Goal: Task Accomplishment & Management: Manage account settings

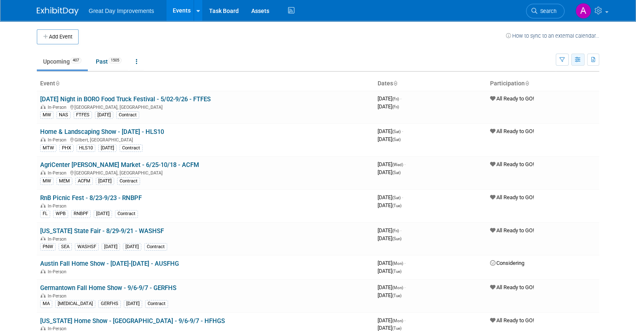
click at [581, 61] on icon "button" at bounding box center [578, 59] width 6 height 5
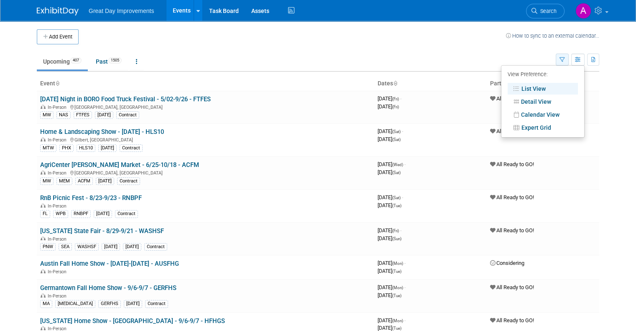
click at [569, 58] on button "button" at bounding box center [562, 60] width 13 height 12
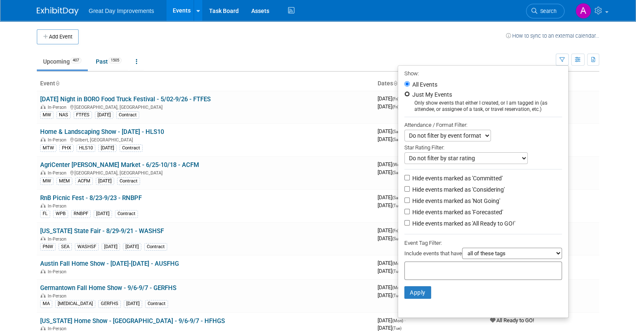
click at [410, 92] on input "Just My Events" at bounding box center [406, 93] width 5 height 5
radio input "true"
click at [424, 289] on button "Apply" at bounding box center [417, 292] width 27 height 13
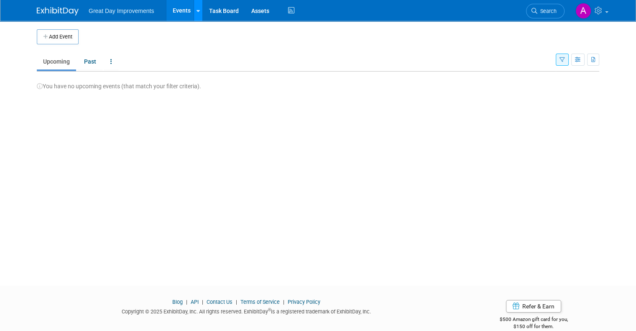
click at [197, 10] on icon at bounding box center [198, 10] width 3 height 5
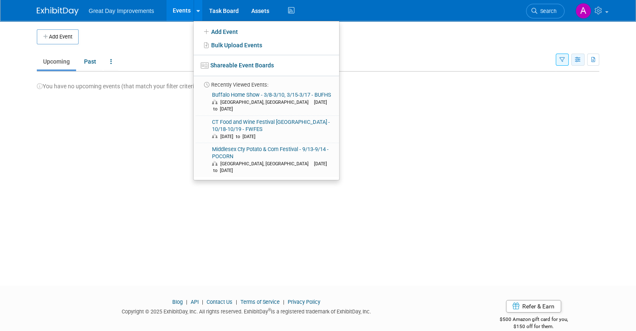
click at [581, 57] on icon "button" at bounding box center [578, 59] width 6 height 5
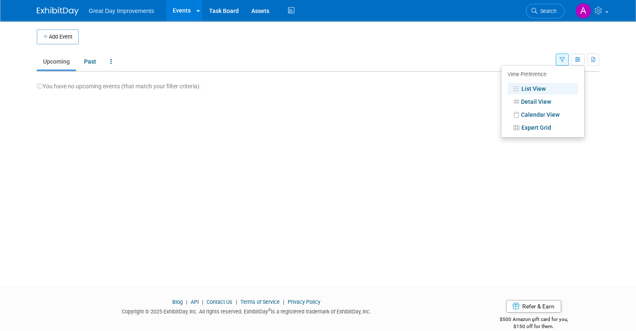
click at [164, 105] on div "Add Event New Event Duplicate Event Warning There is another event in your work…" at bounding box center [318, 146] width 575 height 250
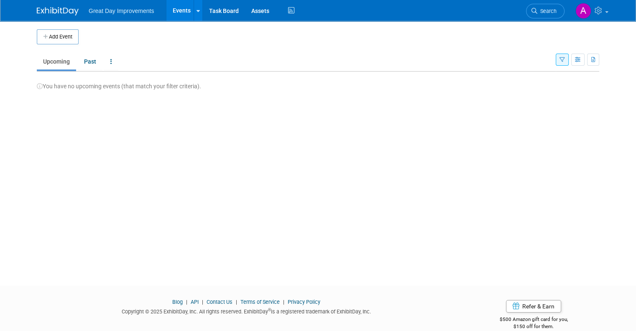
click at [49, 8] on img at bounding box center [58, 11] width 42 height 8
click at [194, 8] on link at bounding box center [198, 10] width 9 height 21
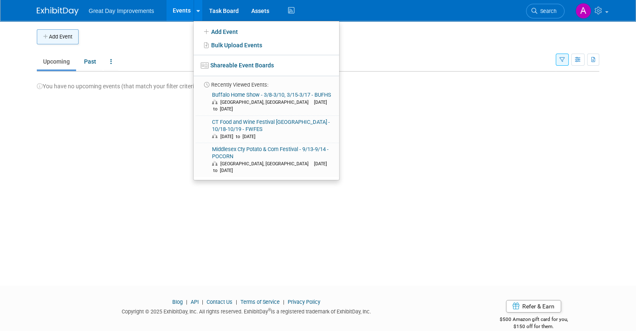
click at [49, 36] on button "Add Event" at bounding box center [58, 36] width 42 height 15
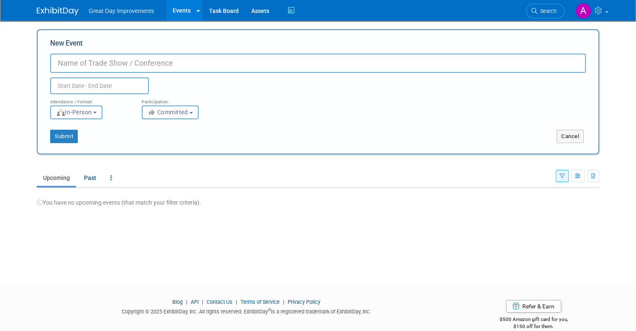
click at [111, 7] on li "Great Day Improvements" at bounding box center [127, 8] width 77 height 12
click at [3, 16] on div "Great Day Improvements Events Add Event Bulk Upload Events Shareable Event Boar…" at bounding box center [318, 10] width 636 height 21
click at [44, 12] on img at bounding box center [58, 11] width 42 height 8
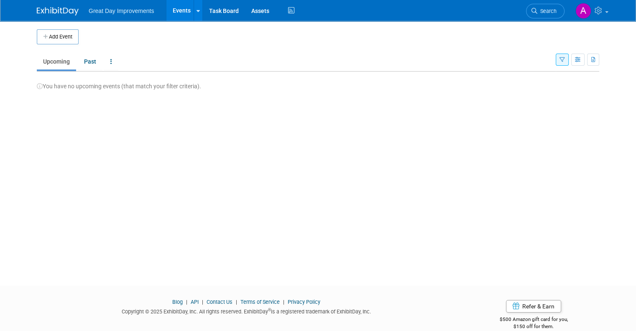
click at [565, 59] on icon "button" at bounding box center [562, 59] width 5 height 5
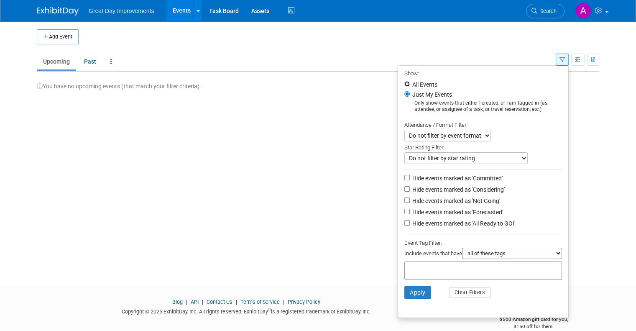
click at [409, 83] on input "All Events" at bounding box center [406, 83] width 5 height 5
radio input "true"
click at [467, 270] on input "text" at bounding box center [441, 269] width 67 height 8
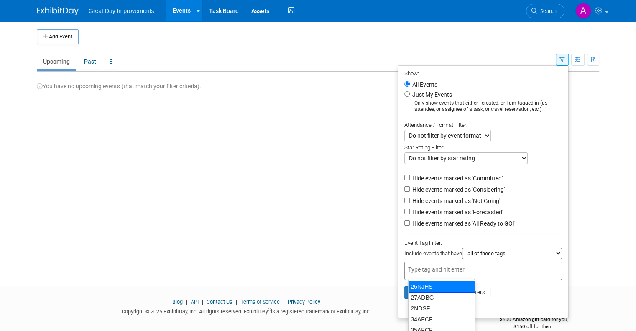
scroll to position [85, 0]
click at [481, 268] on div at bounding box center [483, 270] width 158 height 18
click at [475, 269] on input "text" at bounding box center [441, 269] width 67 height 8
drag, startPoint x: 416, startPoint y: 273, endPoint x: 476, endPoint y: 257, distance: 61.9
click at [415, 273] on div at bounding box center [483, 270] width 158 height 18
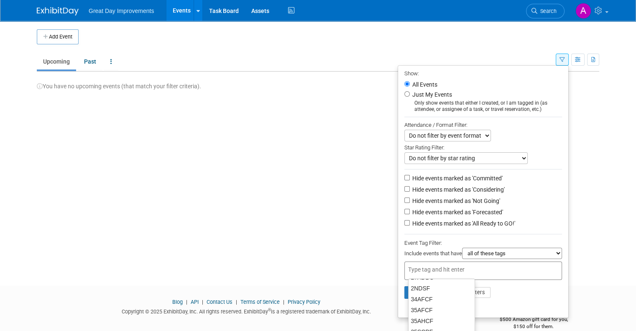
click at [417, 269] on input "text" at bounding box center [441, 269] width 67 height 8
click at [483, 256] on select "all of these tags any one of these tags only and exactly these specific tags" at bounding box center [512, 253] width 100 height 11
drag, startPoint x: 435, startPoint y: 268, endPoint x: 441, endPoint y: 264, distance: 7.5
click at [435, 268] on input "text" at bounding box center [441, 269] width 67 height 8
click at [425, 273] on div at bounding box center [483, 270] width 158 height 18
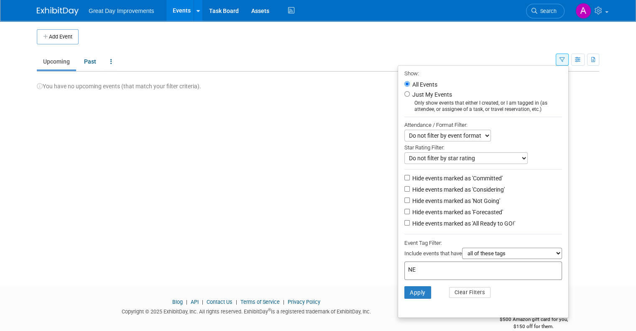
type input "NEW"
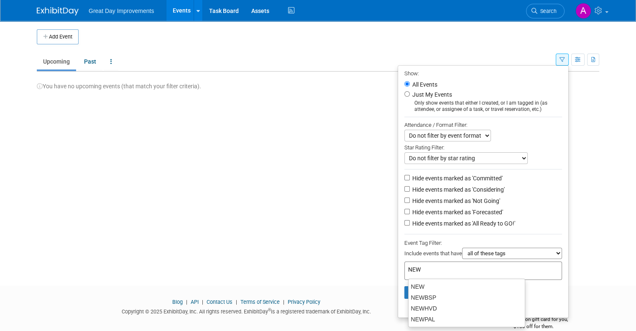
scroll to position [0, 0]
click at [444, 287] on div "NEW" at bounding box center [466, 287] width 117 height 12
type input "NEW"
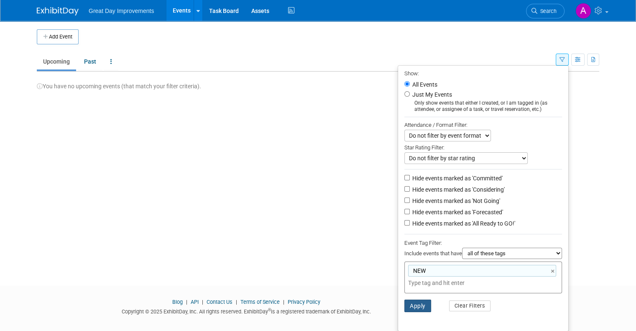
click at [418, 305] on button "Apply" at bounding box center [417, 305] width 27 height 13
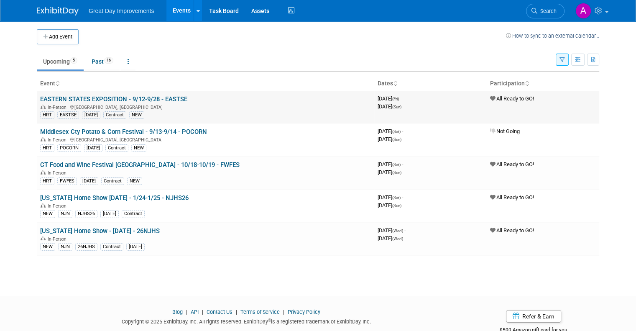
click at [90, 97] on link "EASTERN STATES EXPOSITION - 9/12-9/28 - EASTSE" at bounding box center [113, 99] width 147 height 8
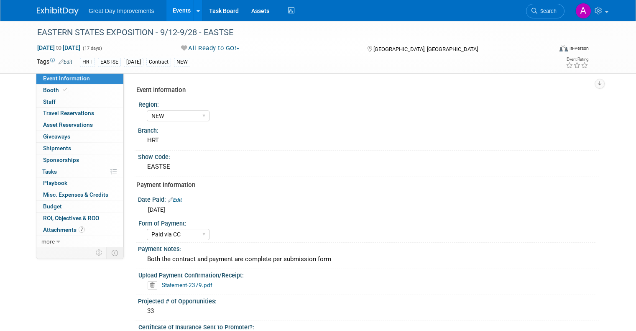
select select "NEW"
select select "Paid via CC"
select select "Yes"
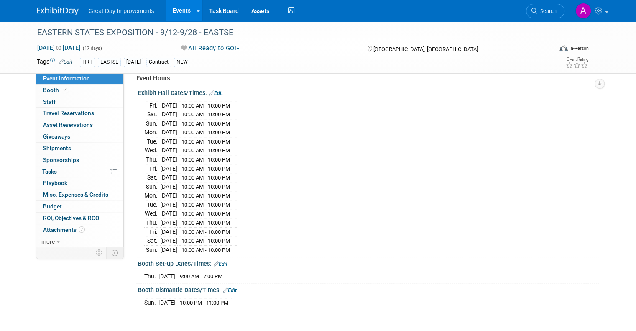
scroll to position [422, 0]
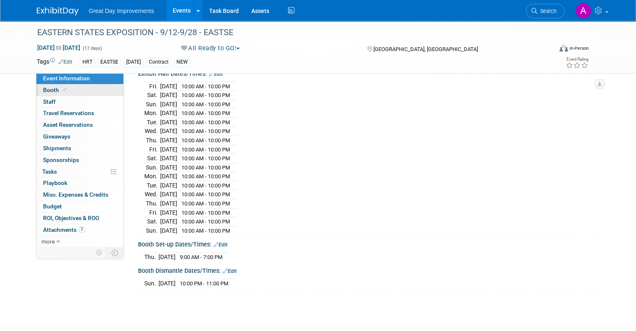
click at [49, 90] on span "Booth" at bounding box center [56, 90] width 26 height 7
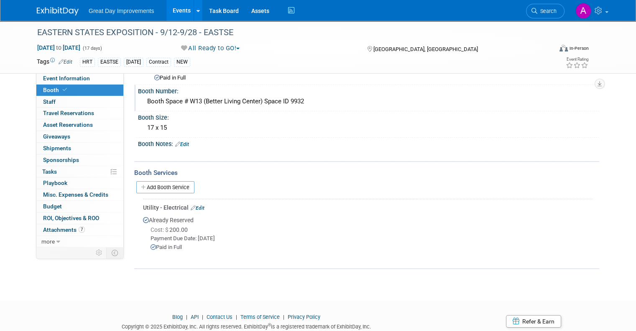
scroll to position [0, 0]
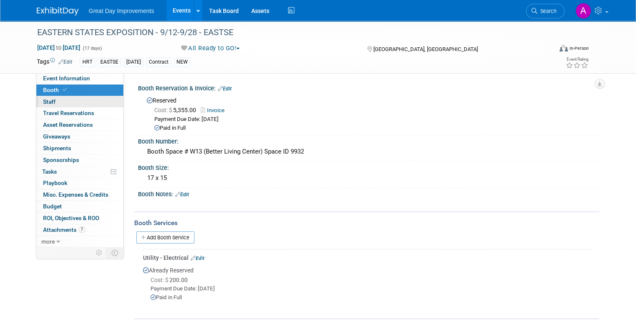
click at [69, 104] on link "0 Staff 0" at bounding box center [79, 101] width 87 height 11
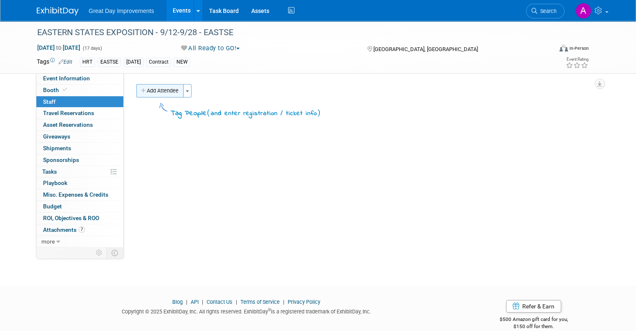
click at [140, 91] on button "Add Attendee" at bounding box center [159, 90] width 47 height 13
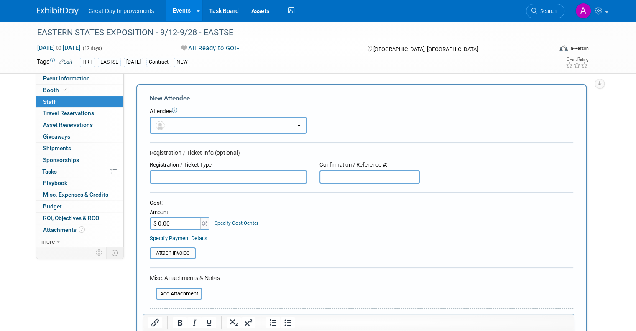
click at [173, 129] on button "button" at bounding box center [228, 125] width 157 height 17
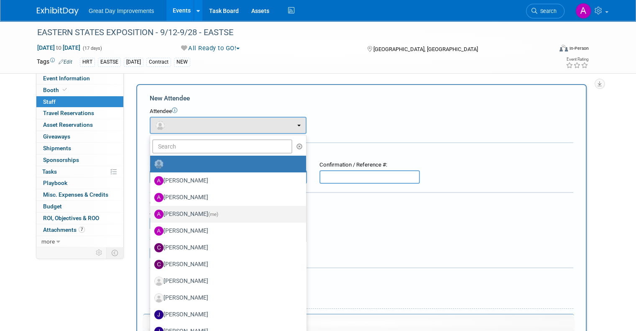
click at [183, 212] on label "Alexis Carrero (me)" at bounding box center [225, 213] width 143 height 13
click at [151, 212] on input "Alexis Carrero (me)" at bounding box center [148, 212] width 5 height 5
select select "5ef56e85-3cc3-40e7-8c6d-908c97a5fb8f"
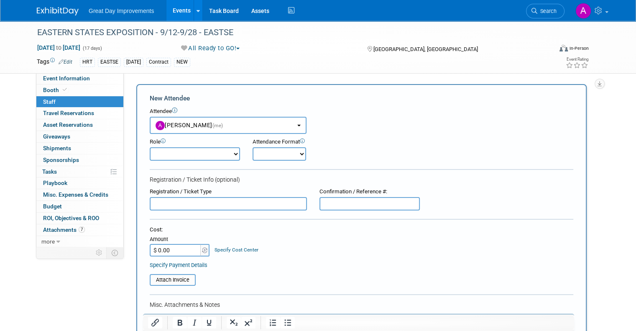
click at [195, 151] on select "Brand Representative Demonstrator Host Planner Presenter Sales Representative" at bounding box center [195, 153] width 90 height 13
select select "100"
click at [150, 147] on select "Brand Representative Demonstrator Host Planner Presenter Sales Representative" at bounding box center [195, 153] width 90 height 13
click at [265, 159] on select "Onsite Remote" at bounding box center [280, 153] width 54 height 13
select select "1"
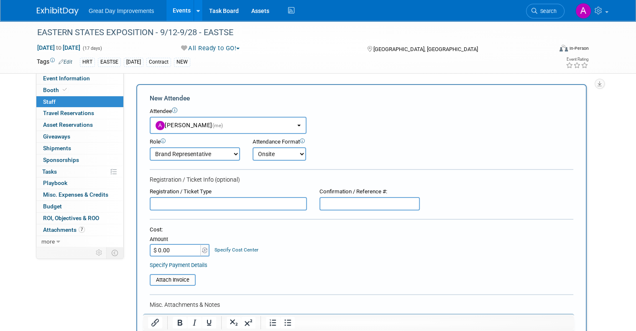
click at [253, 147] on select "Onsite Remote" at bounding box center [280, 153] width 54 height 13
click at [338, 155] on div "Attendance Format Onsite Remote" at bounding box center [301, 149] width 97 height 23
click at [206, 199] on input "text" at bounding box center [228, 203] width 157 height 13
click at [335, 264] on div "Specify Payment Details" at bounding box center [362, 265] width 424 height 9
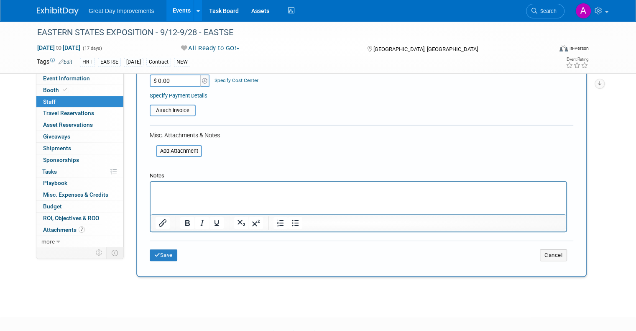
scroll to position [211, 0]
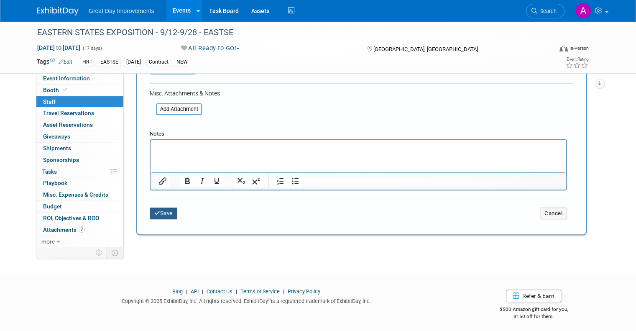
click at [163, 214] on button "Save" at bounding box center [164, 213] width 28 height 12
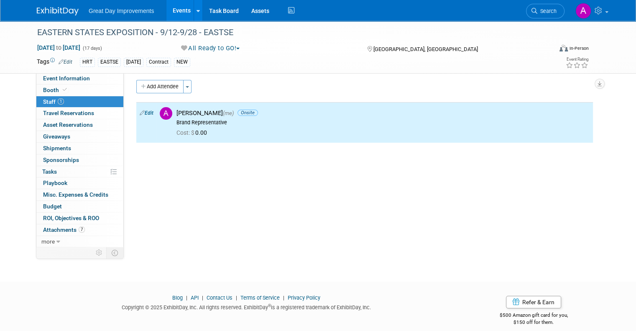
scroll to position [0, 0]
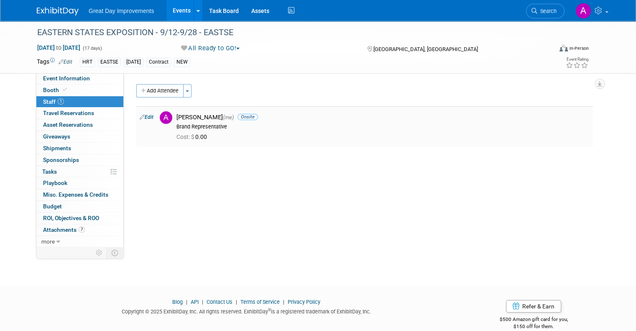
click at [181, 125] on div "Brand Representative" at bounding box center [382, 126] width 413 height 7
click at [143, 117] on link "Edit" at bounding box center [147, 117] width 14 height 6
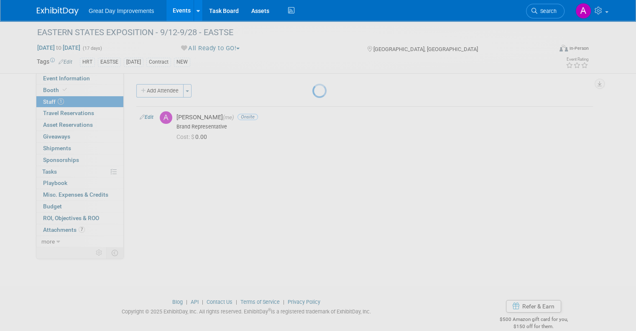
select select "5ef56e85-3cc3-40e7-8c6d-908c97a5fb8f"
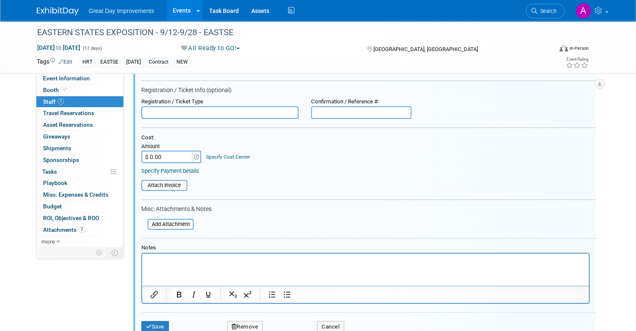
scroll to position [95, 0]
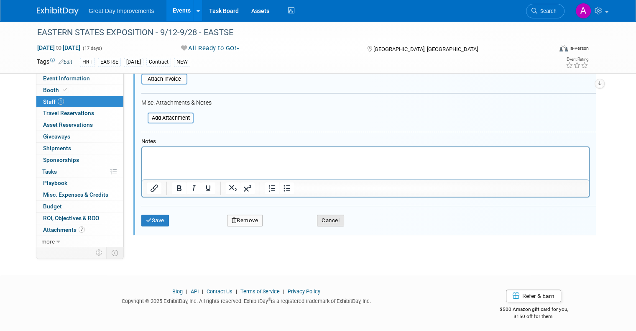
click at [317, 215] on button "Cancel" at bounding box center [330, 221] width 27 height 12
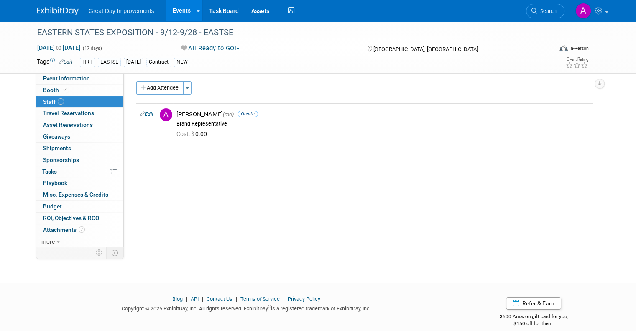
scroll to position [0, 0]
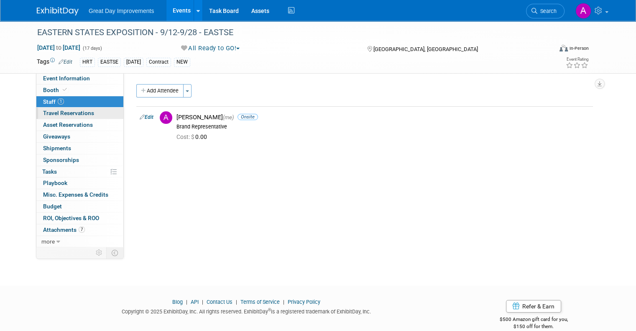
click at [66, 113] on span "Travel Reservations 0" at bounding box center [68, 113] width 51 height 7
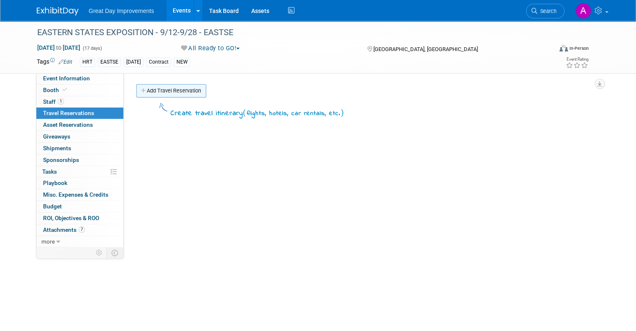
click at [168, 87] on link "Add Travel Reservation" at bounding box center [171, 90] width 70 height 13
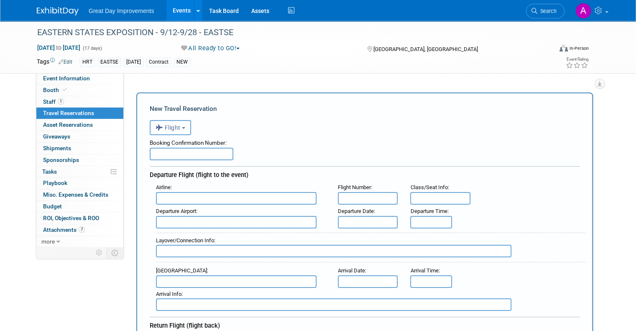
click at [174, 123] on button "Flight" at bounding box center [170, 127] width 41 height 15
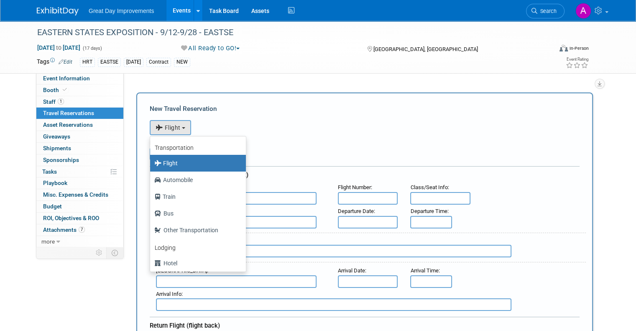
click at [278, 143] on div "Booking Confirmation Number:" at bounding box center [365, 141] width 430 height 13
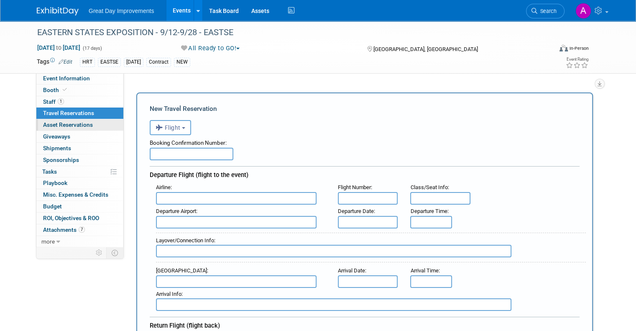
click at [55, 123] on span "Asset Reservations 0" at bounding box center [68, 124] width 50 height 7
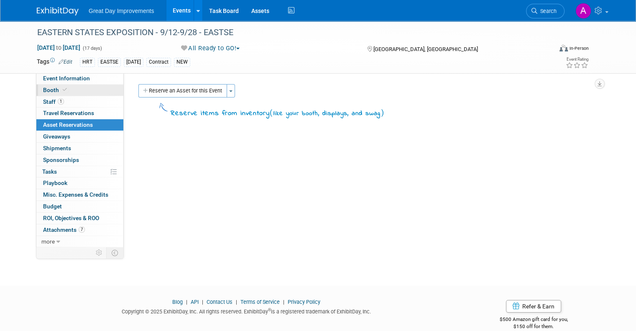
click at [44, 90] on span "Booth" at bounding box center [56, 90] width 26 height 7
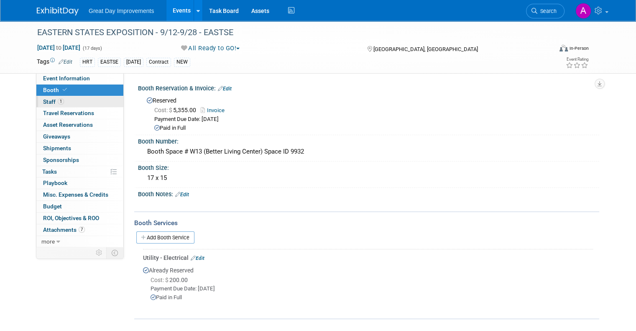
click at [57, 102] on link "1 Staff 1" at bounding box center [79, 101] width 87 height 11
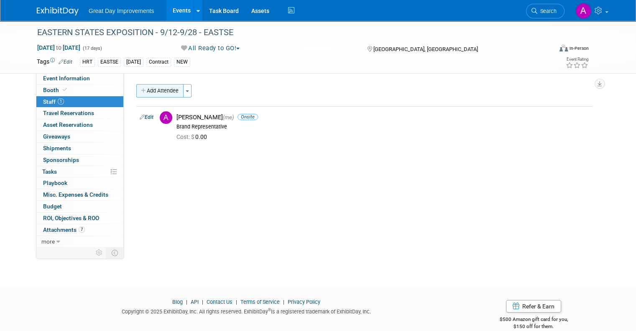
click at [156, 89] on button "Add Attendee" at bounding box center [159, 90] width 47 height 13
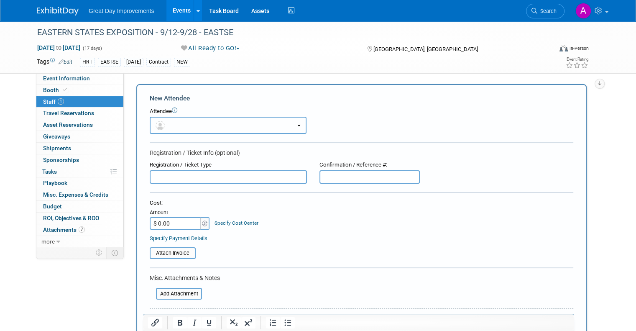
click at [173, 126] on button "button" at bounding box center [228, 125] width 157 height 17
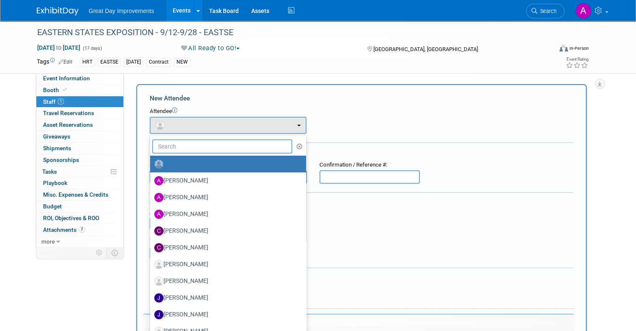
click at [171, 149] on input "text" at bounding box center [222, 146] width 140 height 14
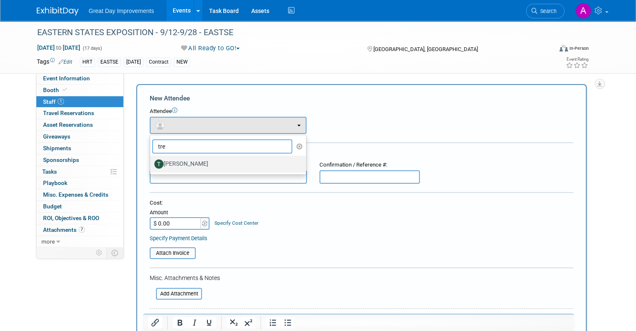
type input "tre"
click at [180, 162] on label "Trevor Morrissey" at bounding box center [225, 163] width 143 height 13
click at [151, 162] on input "Trevor Morrissey" at bounding box center [148, 162] width 5 height 5
select select "db226390-54bd-4b54-8522-33feb7e1ad8b"
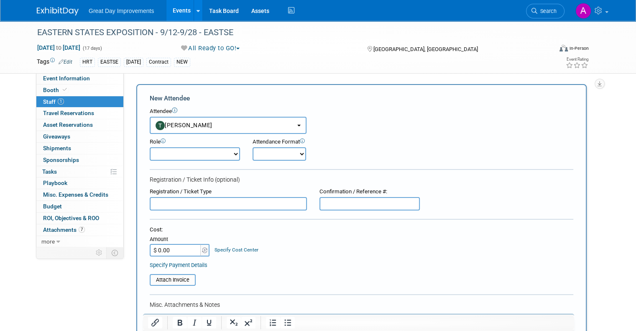
click at [183, 156] on select "Brand Representative Demonstrator Host Planner Presenter Sales Representative" at bounding box center [195, 153] width 90 height 13
select select "100"
click at [150, 147] on select "Brand Representative Demonstrator Host Planner Presenter Sales Representative" at bounding box center [195, 153] width 90 height 13
click at [274, 154] on select "Onsite Remote" at bounding box center [280, 153] width 54 height 13
select select "1"
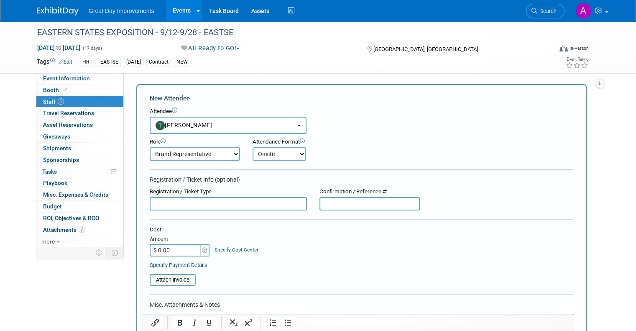
click at [253, 147] on select "Onsite Remote" at bounding box center [280, 153] width 54 height 13
click at [343, 143] on div "Attendance Format" at bounding box center [301, 142] width 97 height 8
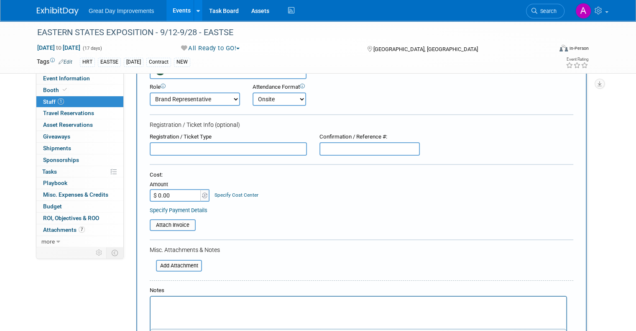
scroll to position [84, 0]
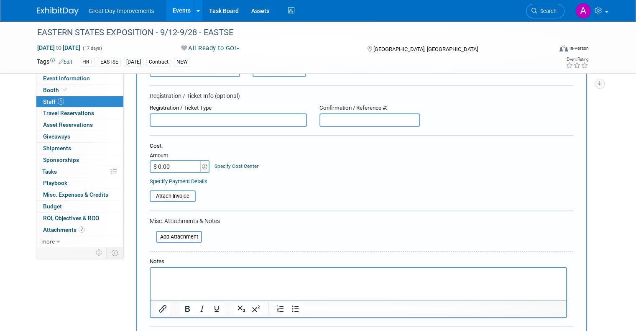
click at [296, 188] on div "Attach Invoice" at bounding box center [362, 193] width 424 height 17
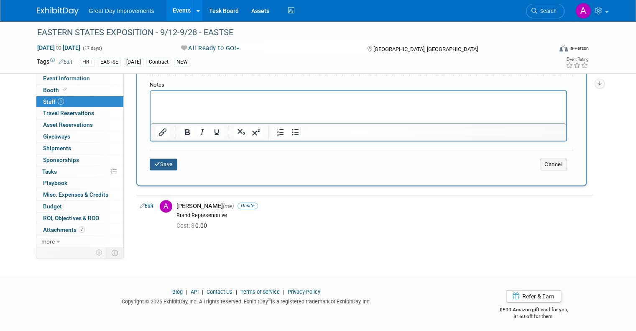
click at [153, 160] on button "Save" at bounding box center [164, 164] width 28 height 12
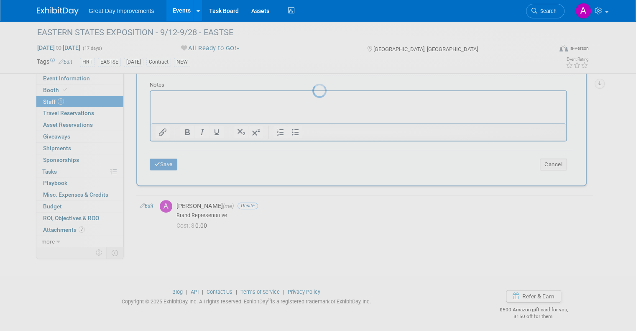
scroll to position [0, 0]
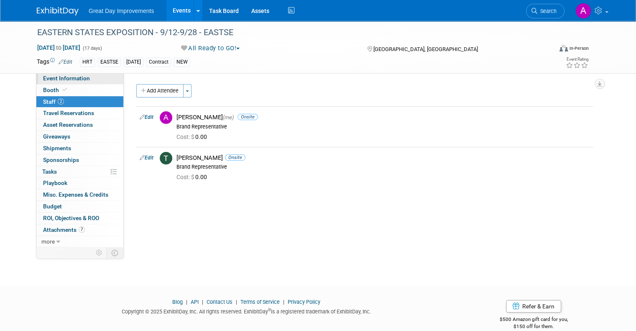
click at [59, 77] on span "Event Information" at bounding box center [66, 78] width 47 height 7
select select "NEW"
select select "Paid via CC"
select select "Yes"
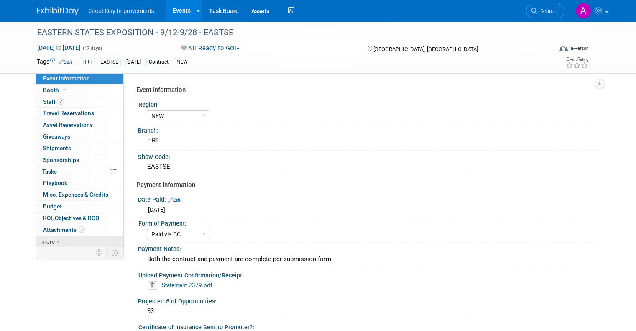
click at [46, 242] on span "more" at bounding box center [47, 241] width 13 height 7
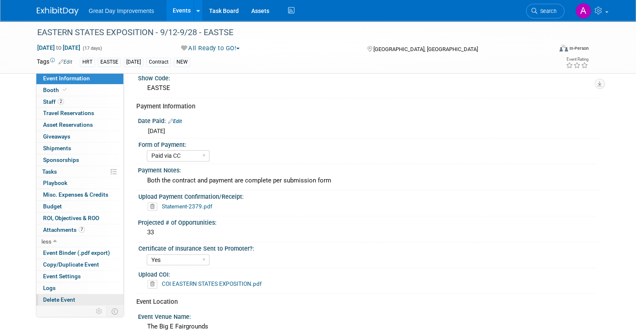
scroll to position [84, 0]
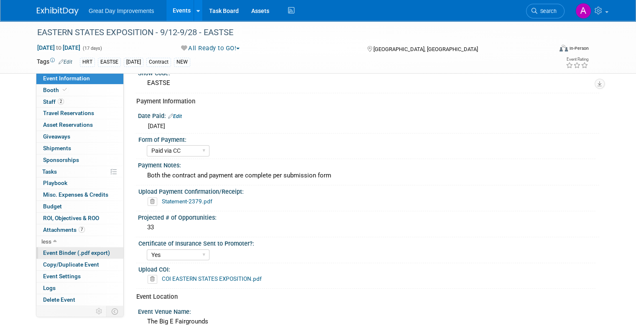
click at [67, 253] on span "Event Binder (.pdf export)" at bounding box center [76, 252] width 67 height 7
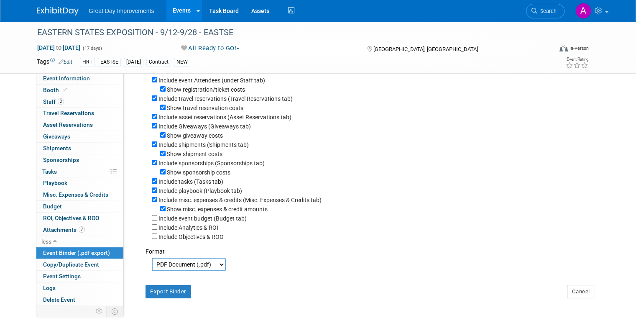
scroll to position [26, 0]
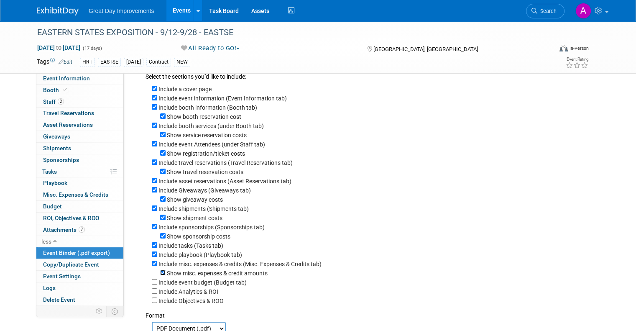
click at [160, 271] on input "Show misc. expenses & credit amounts" at bounding box center [162, 272] width 5 height 5
checkbox input "false"
click at [152, 261] on input "Include misc. expenses & credits (Misc. Expenses & Credits tab)" at bounding box center [154, 263] width 5 height 5
checkbox input "false"
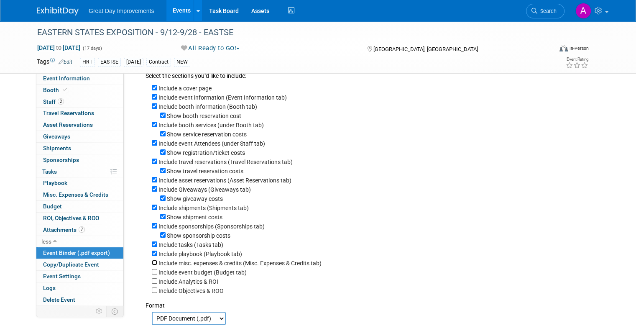
scroll to position [42, 0]
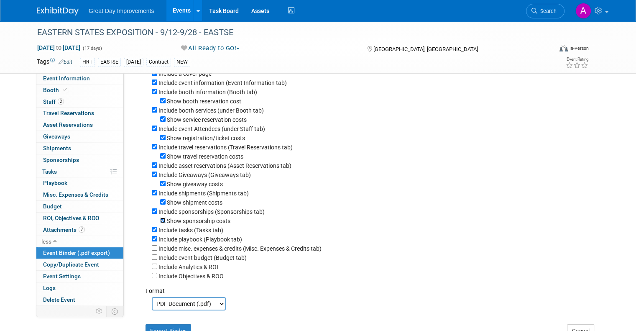
click at [160, 219] on input "Show sponsorship costs" at bounding box center [162, 219] width 5 height 5
checkbox input "false"
click at [152, 210] on div "Include sponsorships (Sponsorships tab)" at bounding box center [372, 211] width 441 height 9
click at [152, 208] on input "Include sponsorships (Sponsorships tab)" at bounding box center [154, 210] width 5 height 5
checkbox input "false"
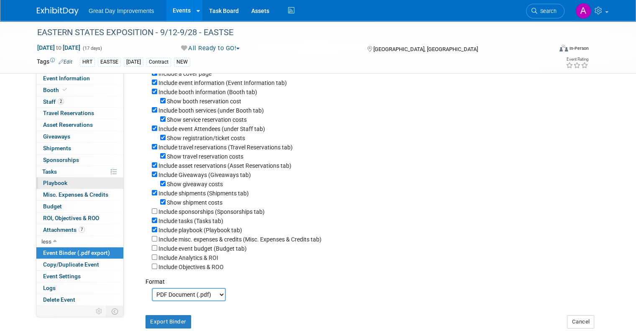
click at [46, 187] on link "0 Playbook 0" at bounding box center [79, 182] width 87 height 11
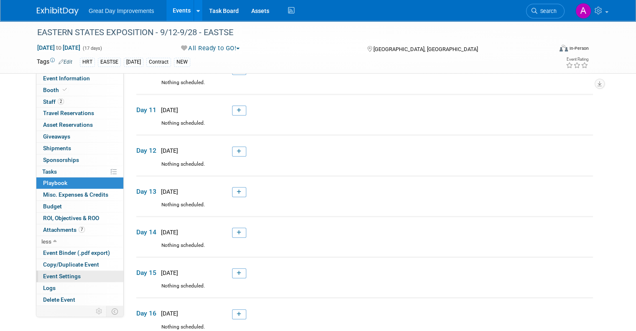
scroll to position [502, 0]
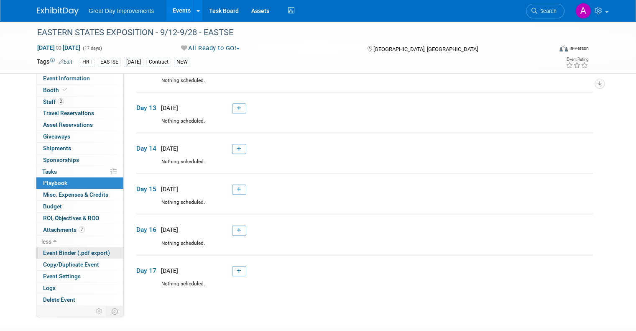
click at [67, 251] on span "Event Binder (.pdf export)" at bounding box center [76, 252] width 67 height 7
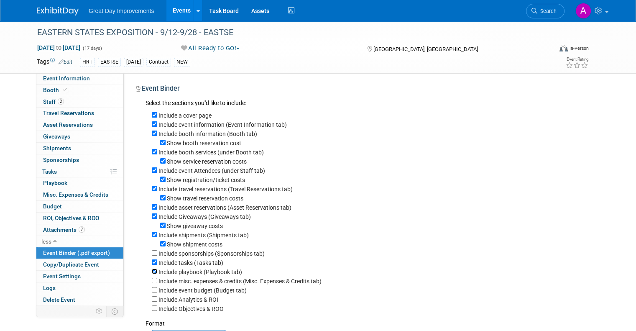
click at [152, 269] on input "Include playbook (Playbook tab)" at bounding box center [154, 270] width 5 height 5
checkbox input "false"
click at [152, 261] on input "Include tasks (Tasks tab)" at bounding box center [154, 261] width 5 height 5
checkbox input "false"
click at [59, 171] on link "0% Tasks 0%" at bounding box center [79, 171] width 87 height 11
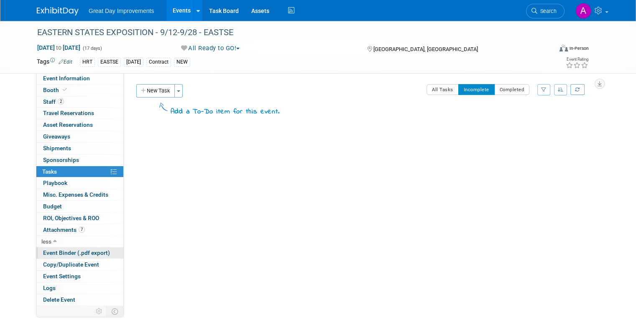
click at [64, 250] on span "Event Binder (.pdf export)" at bounding box center [76, 252] width 67 height 7
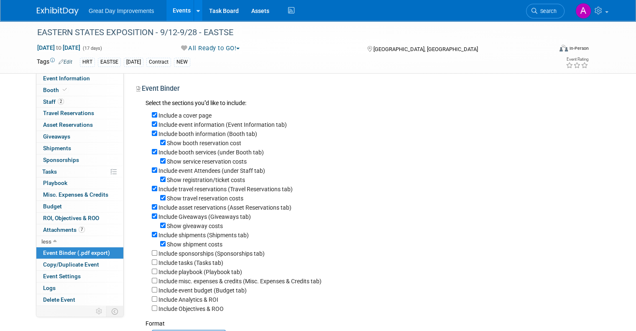
click at [152, 234] on div "Include shipments (Shipments tab)" at bounding box center [372, 234] width 441 height 9
click at [152, 232] on input "Include shipments (Shipments tab)" at bounding box center [154, 234] width 5 height 5
checkbox input "false"
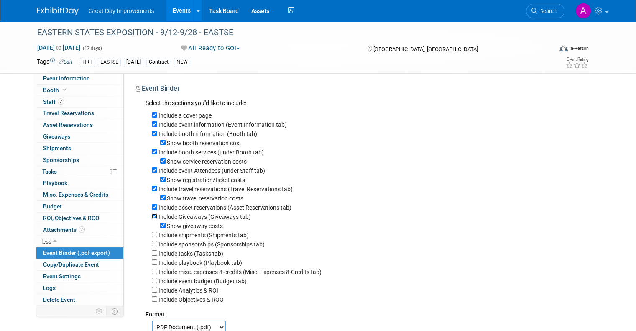
click at [152, 216] on input "Include Giveaways (Giveaways tab)" at bounding box center [154, 215] width 5 height 5
checkbox input "false"
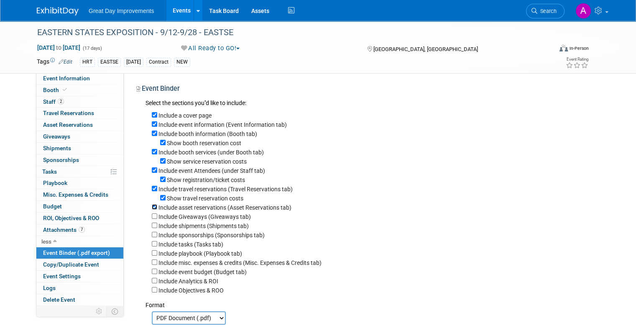
click at [152, 205] on input "Include asset reservations (Asset Reservations tab)" at bounding box center [154, 206] width 5 height 5
checkbox input "false"
click at [152, 189] on input "Include travel reservations (Travel Reservations tab)" at bounding box center [154, 188] width 5 height 5
checkbox input "false"
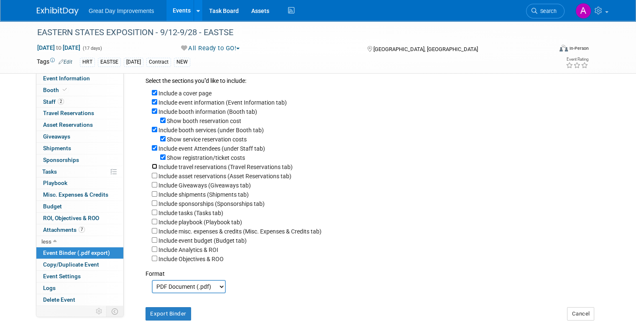
scroll to position [33, 0]
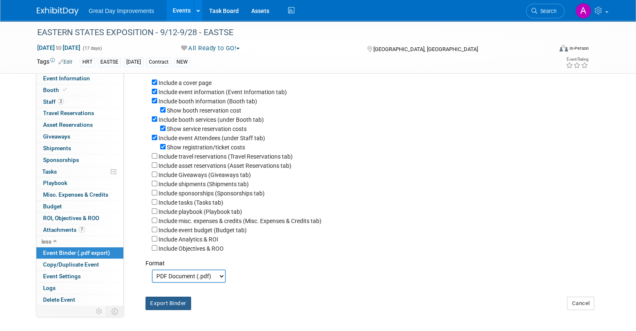
click at [169, 297] on button "Export Binder" at bounding box center [169, 303] width 46 height 13
